Goal: Check status: Check status

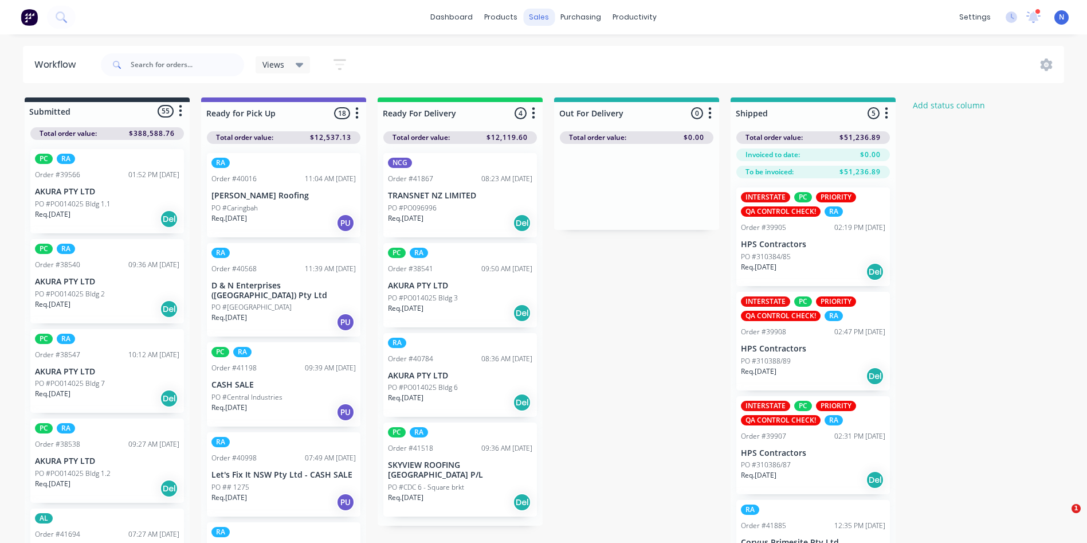
click at [533, 19] on div "sales" at bounding box center [539, 17] width 32 height 17
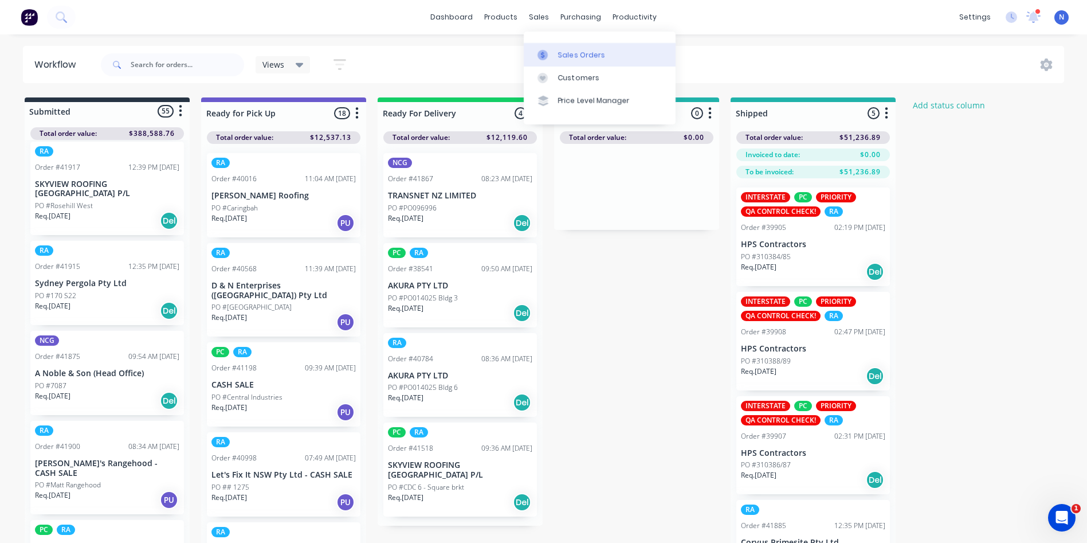
click at [568, 54] on div "Sales Orders" at bounding box center [581, 55] width 47 height 10
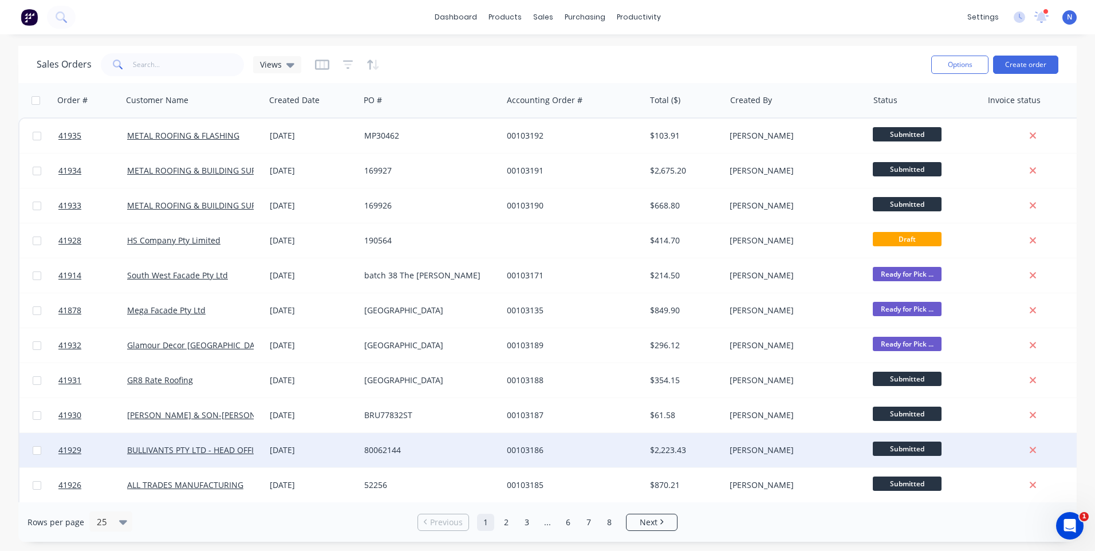
scroll to position [57, 0]
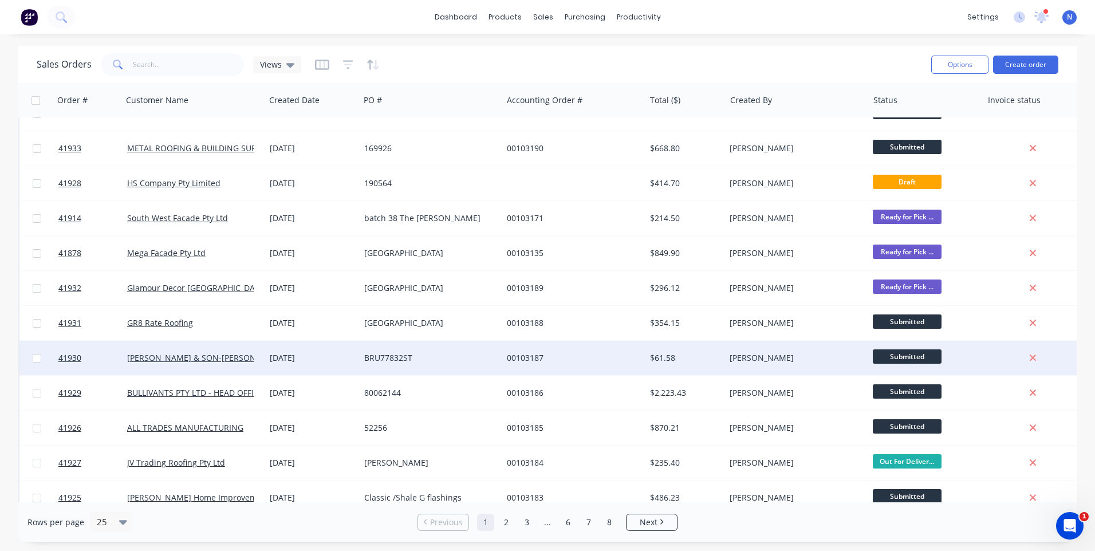
click at [407, 372] on div "BRU77832ST" at bounding box center [431, 358] width 143 height 34
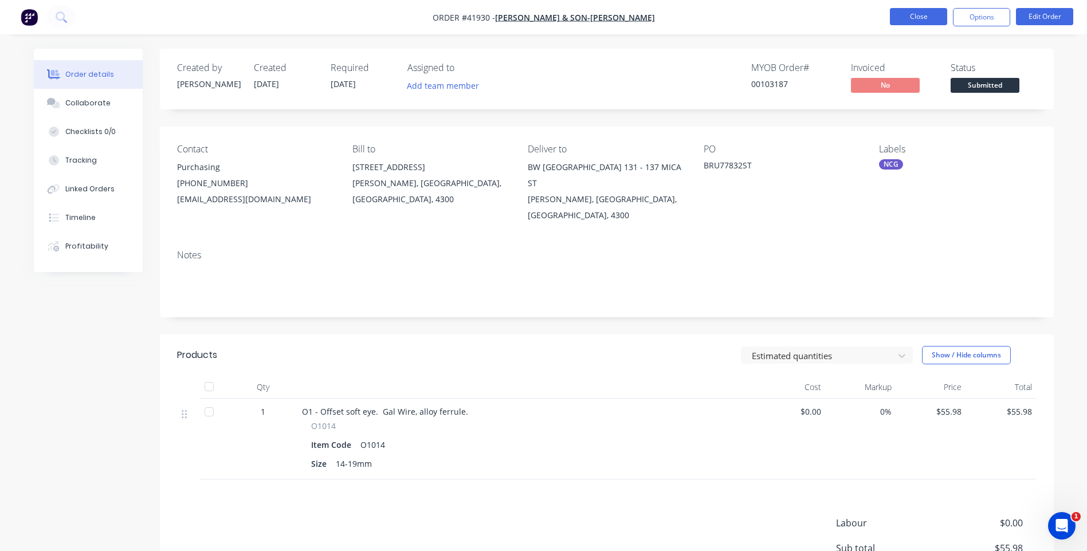
click at [901, 18] on button "Close" at bounding box center [918, 16] width 57 height 17
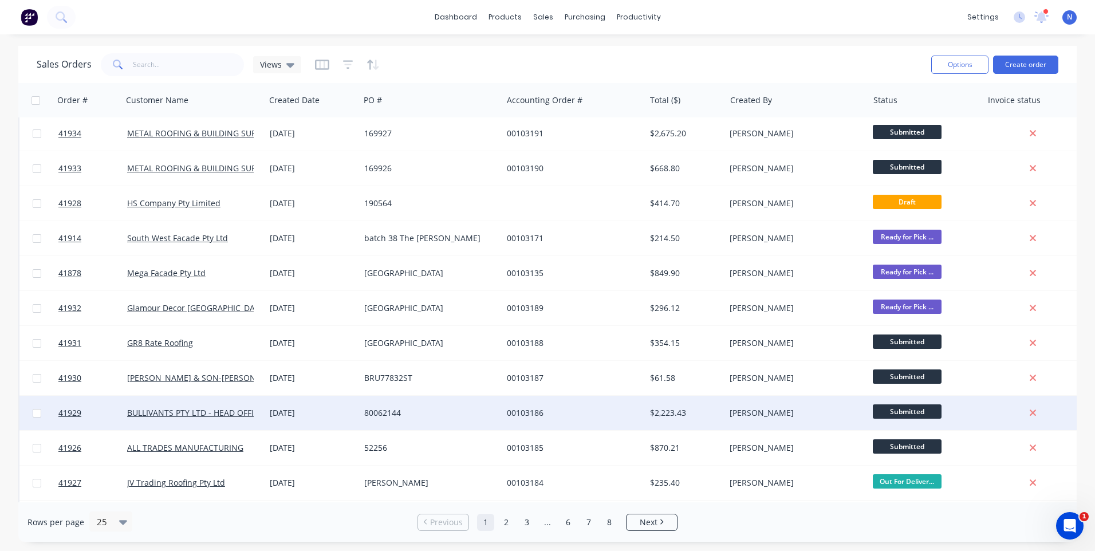
scroll to position [57, 0]
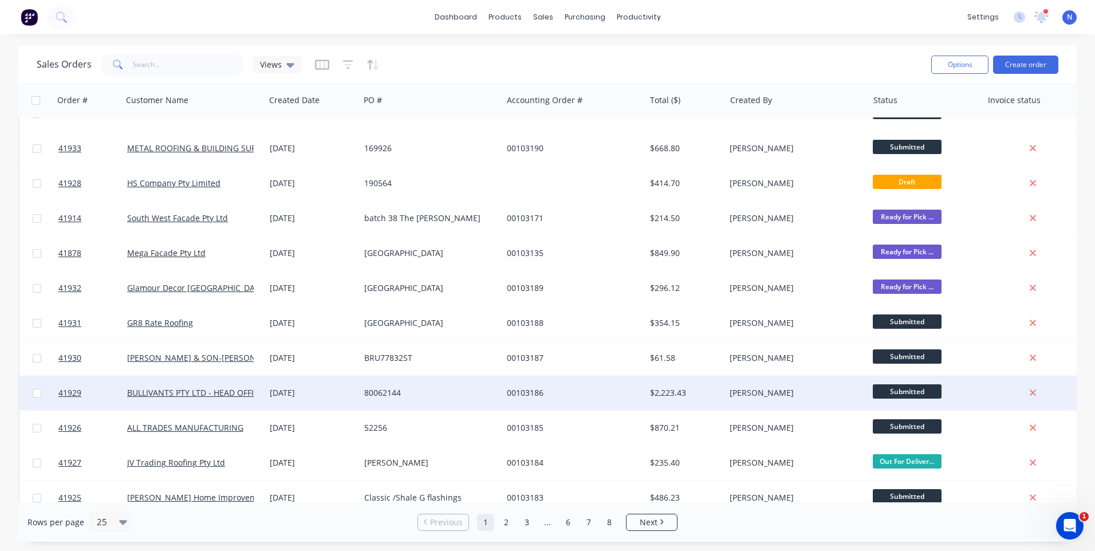
click at [446, 388] on div "80062144" at bounding box center [427, 392] width 127 height 11
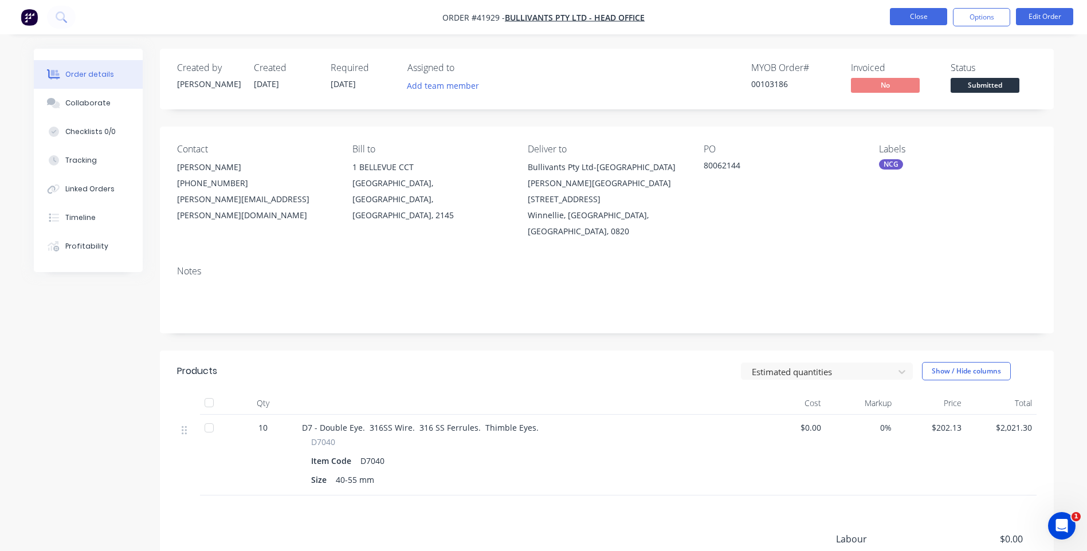
click at [917, 13] on button "Close" at bounding box center [918, 16] width 57 height 17
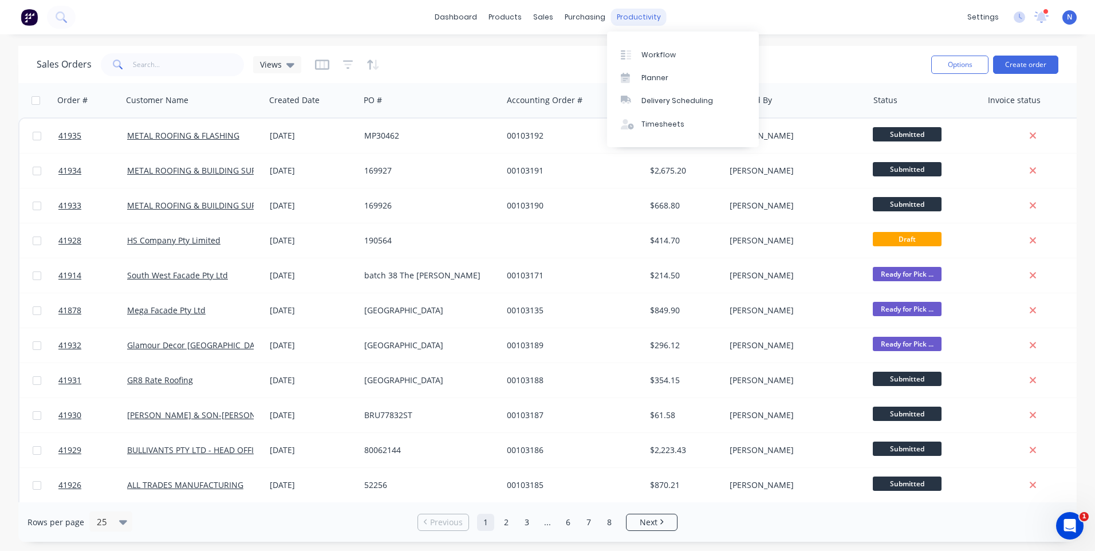
click at [645, 13] on div "productivity" at bounding box center [639, 17] width 56 height 17
click at [659, 52] on div "Workflow" at bounding box center [659, 55] width 34 height 10
